Goal: Task Accomplishment & Management: Use online tool/utility

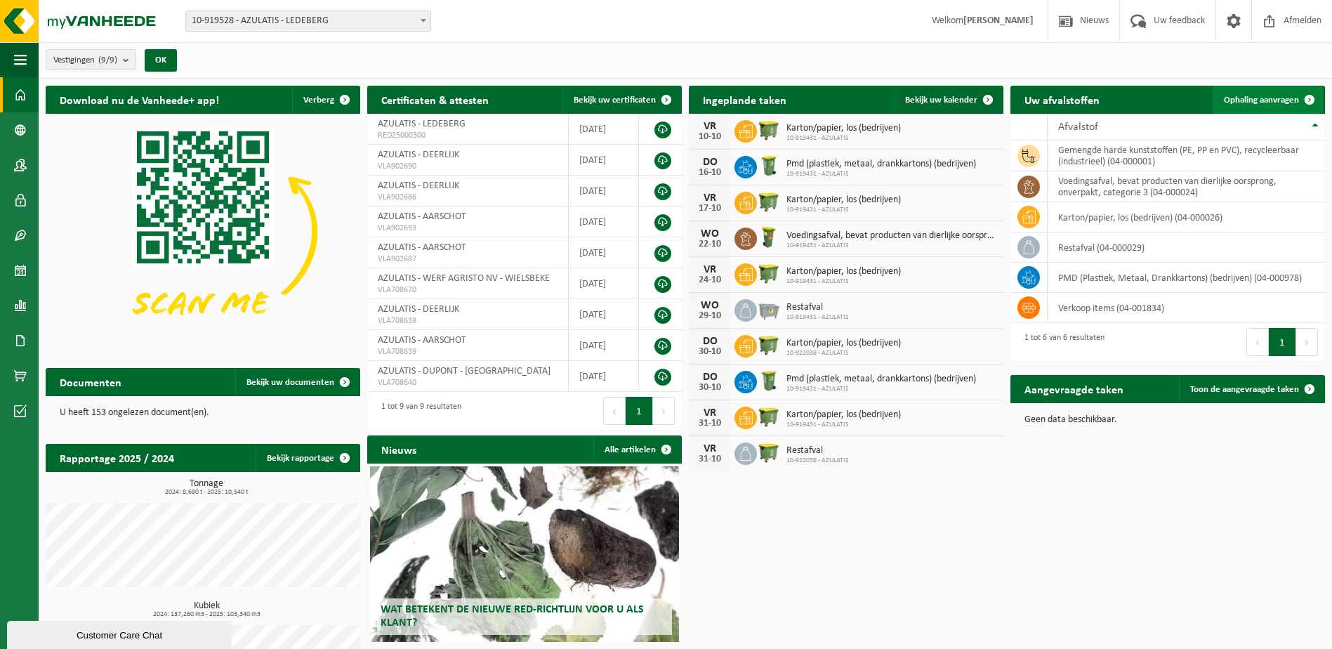
click at [1276, 105] on link "Ophaling aanvragen" at bounding box center [1267, 100] width 111 height 28
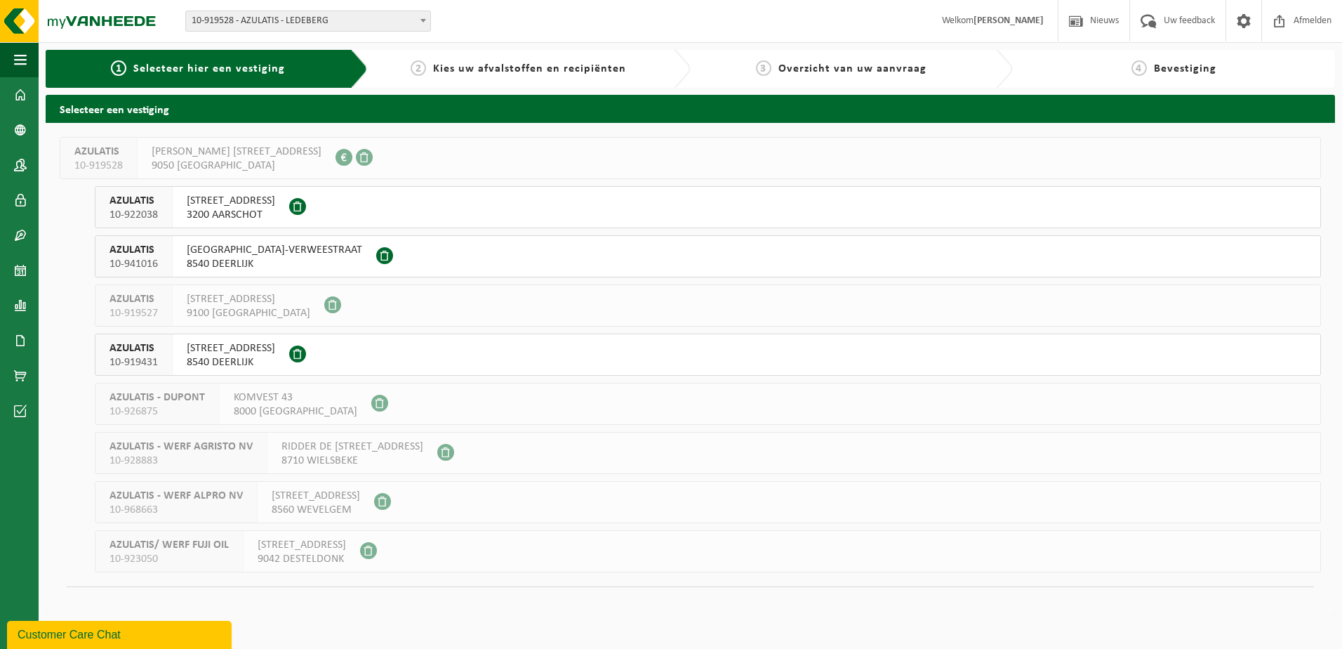
drag, startPoint x: 260, startPoint y: 253, endPoint x: 658, endPoint y: 421, distance: 431.9
click at [656, 421] on li "AZULATIS 10-919528 GASTON CROMMENLAAN 4 9050 LEDEBERG 0795.326.754 AZULATIS 10-…" at bounding box center [690, 354] width 1261 height 435
click at [247, 356] on span "8540 DEERLIJK" at bounding box center [231, 362] width 88 height 14
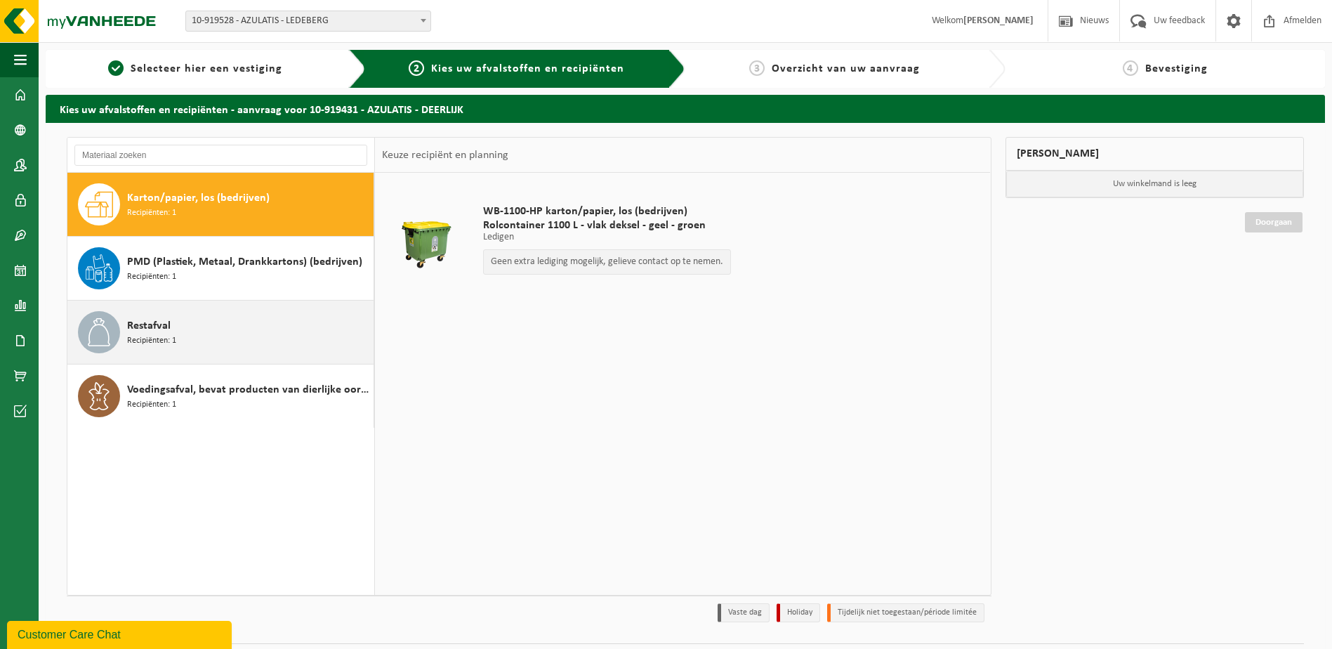
click at [249, 350] on div "Restafval Recipiënten: 1" at bounding box center [248, 332] width 243 height 42
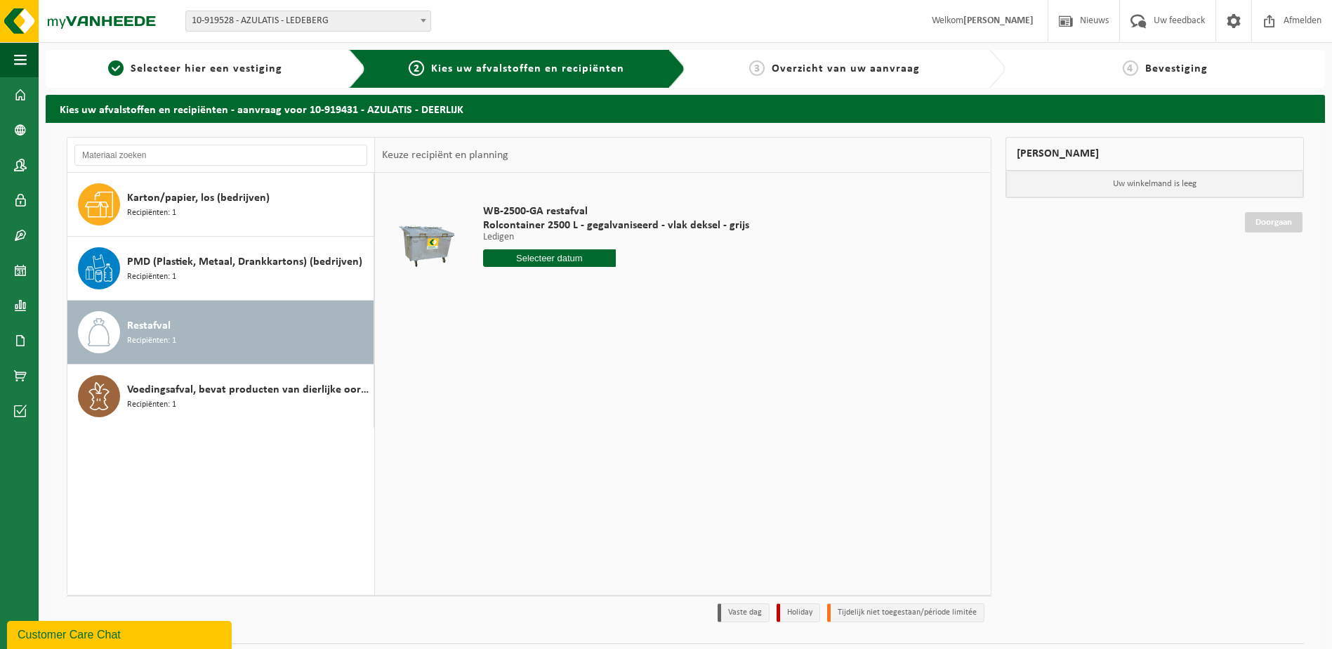
click at [572, 265] on input "text" at bounding box center [549, 258] width 133 height 18
click at [548, 385] on div "15" at bounding box center [545, 382] width 25 height 22
type input "Van 2025-10-15"
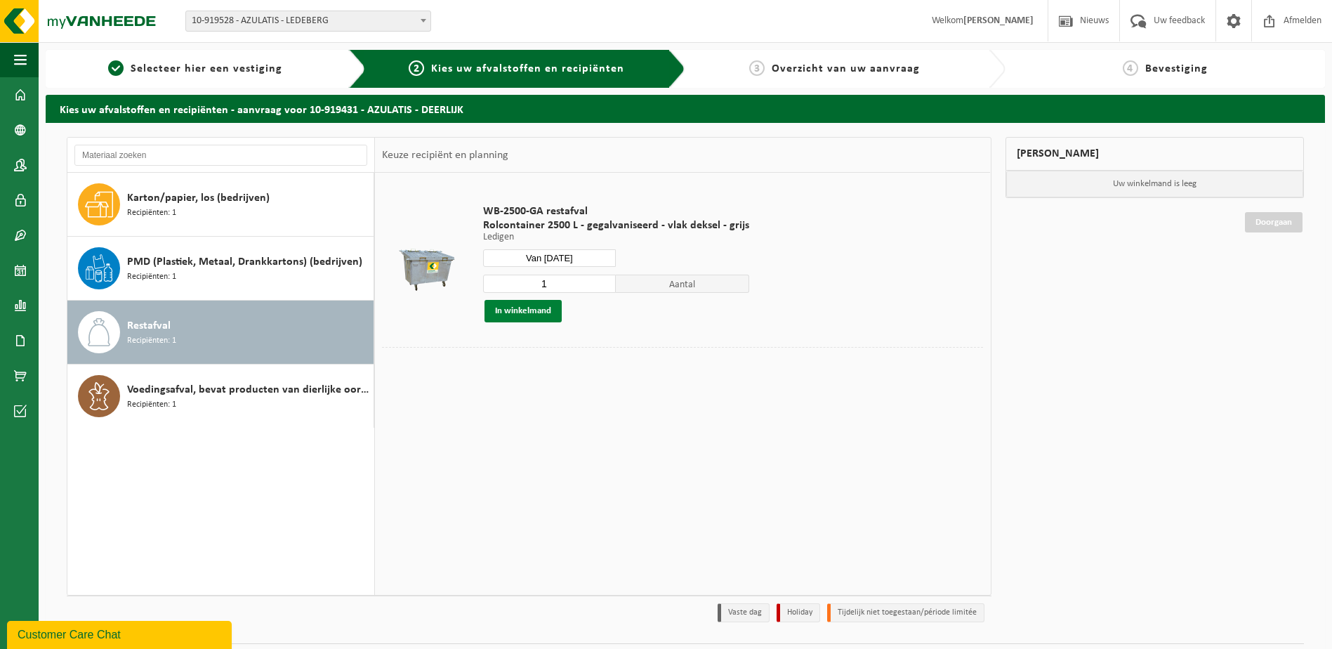
click at [533, 310] on button "In winkelmand" at bounding box center [522, 311] width 77 height 22
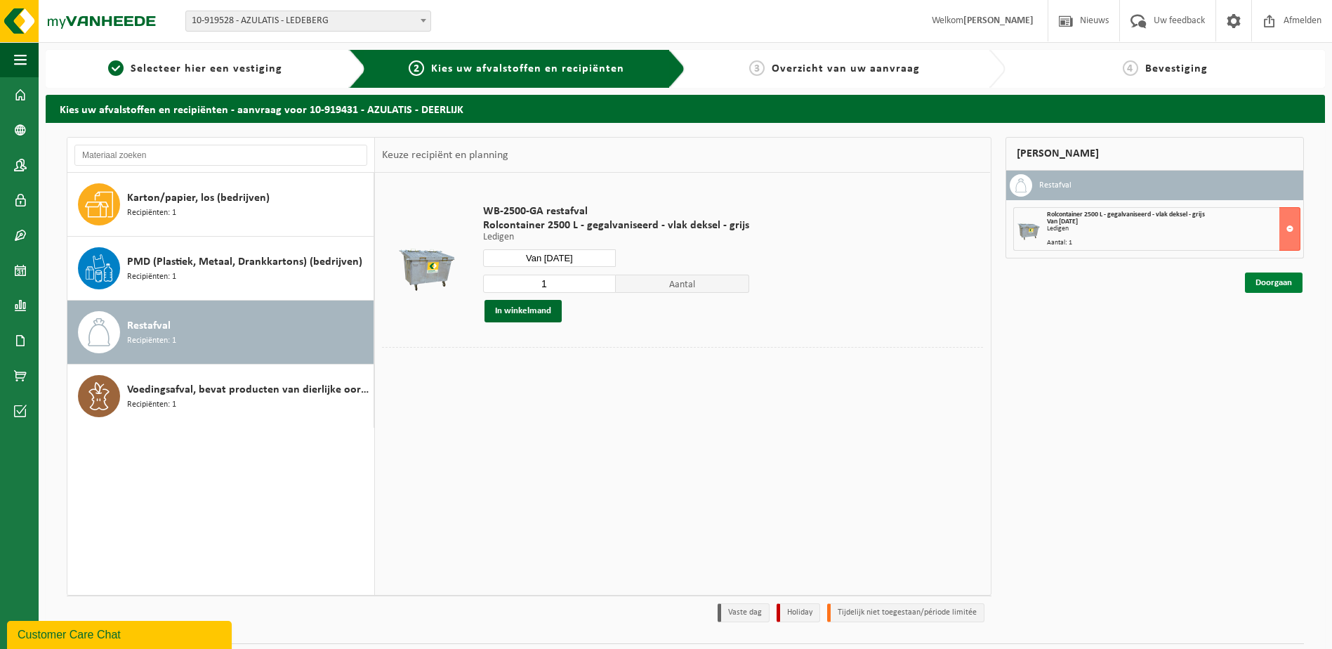
click at [1275, 279] on link "Doorgaan" at bounding box center [1274, 282] width 58 height 20
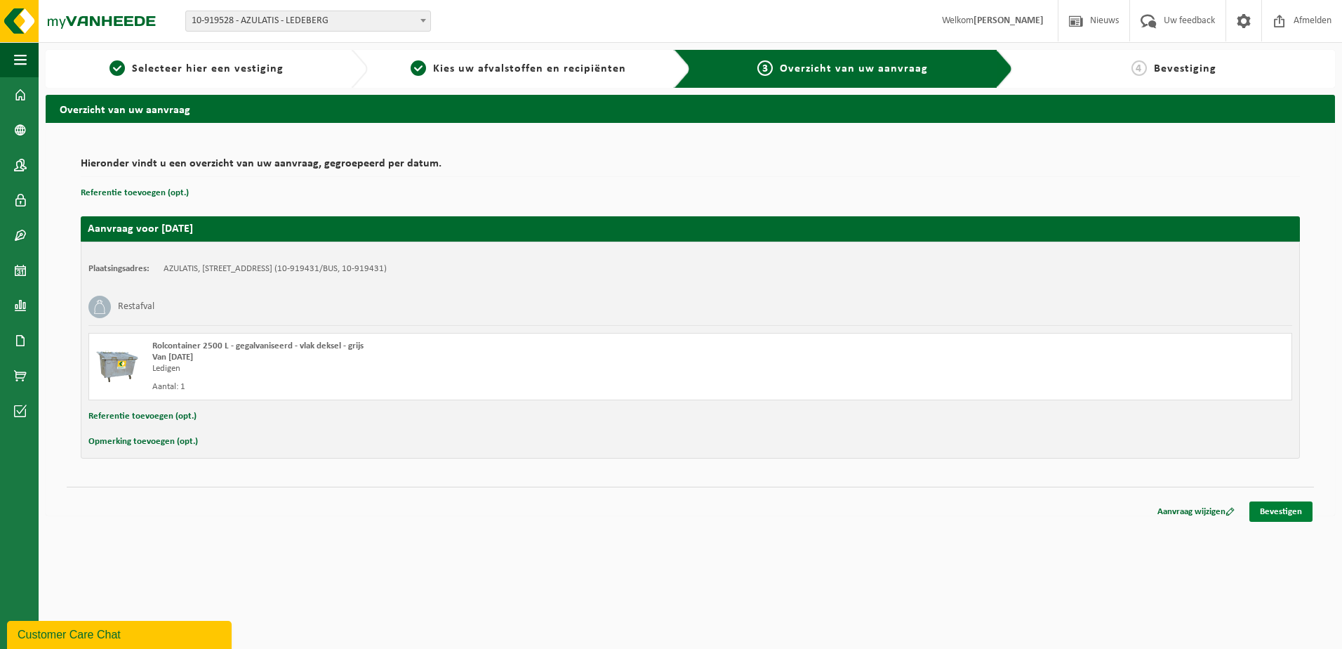
click at [1288, 505] on link "Bevestigen" at bounding box center [1281, 511] width 63 height 20
